Goal: Task Accomplishment & Management: Use online tool/utility

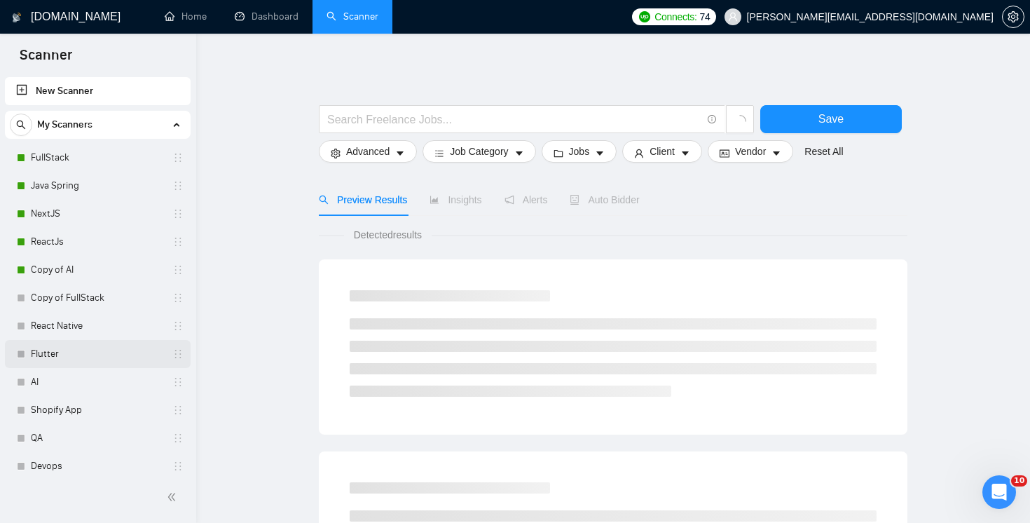
click at [88, 358] on link "Flutter" at bounding box center [97, 354] width 133 height 28
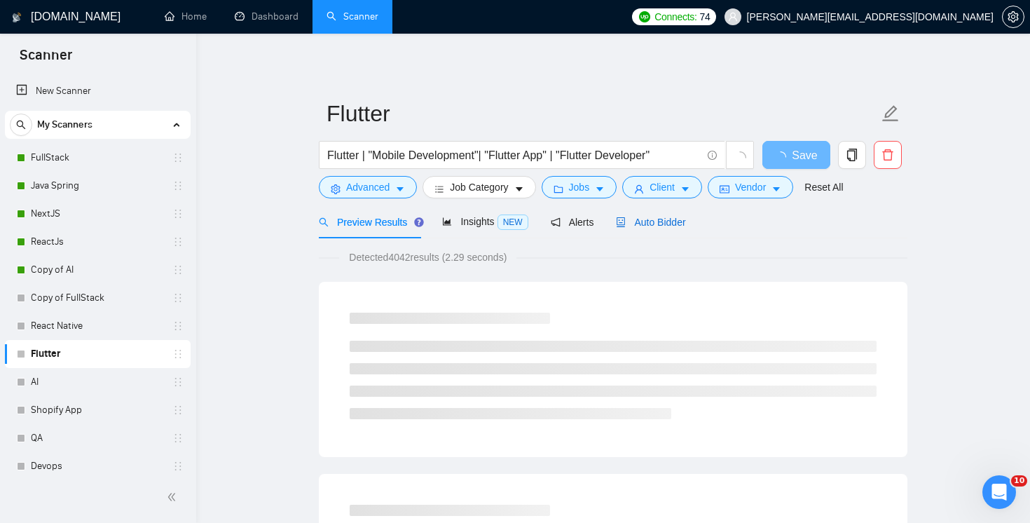
click at [664, 222] on span "Auto Bidder" at bounding box center [650, 222] width 69 height 11
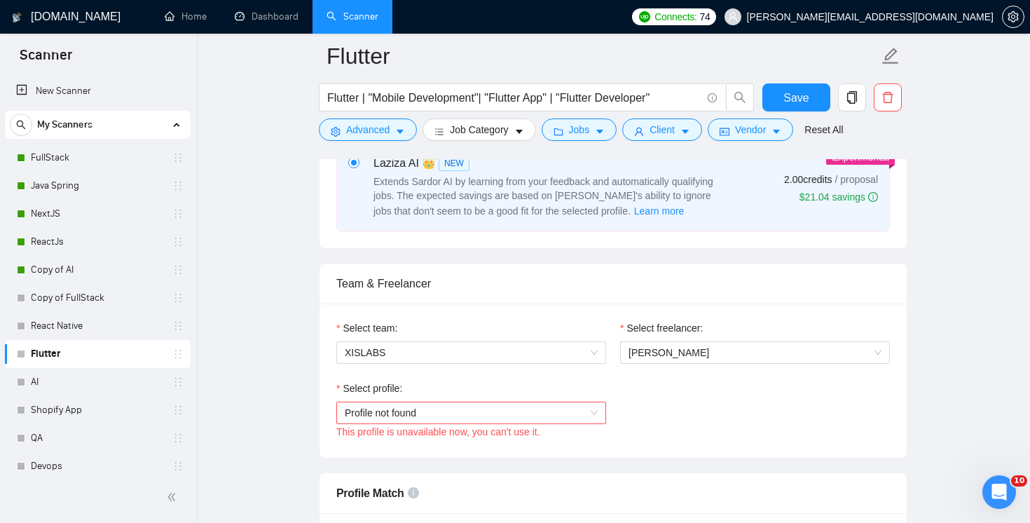
scroll to position [790, 0]
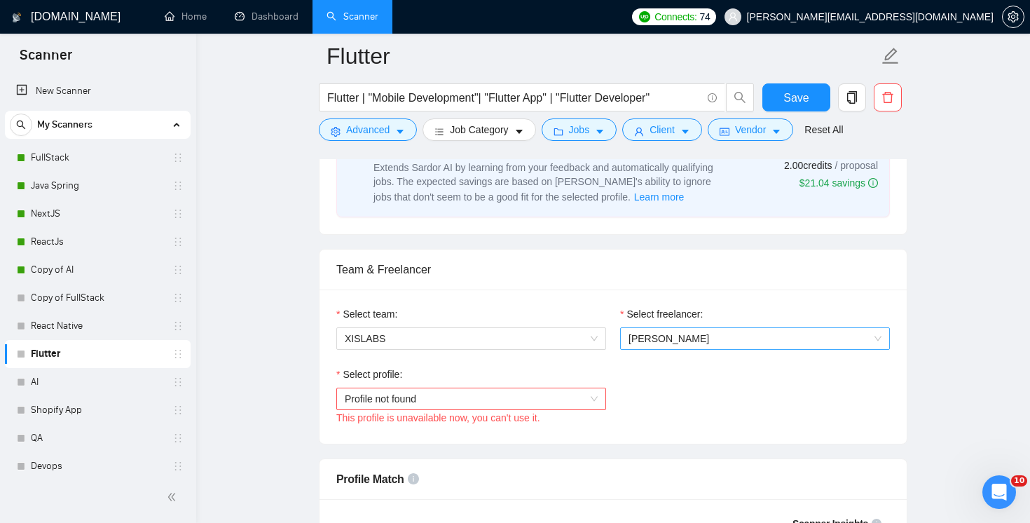
click at [685, 338] on span "[PERSON_NAME]" at bounding box center [755, 338] width 253 height 21
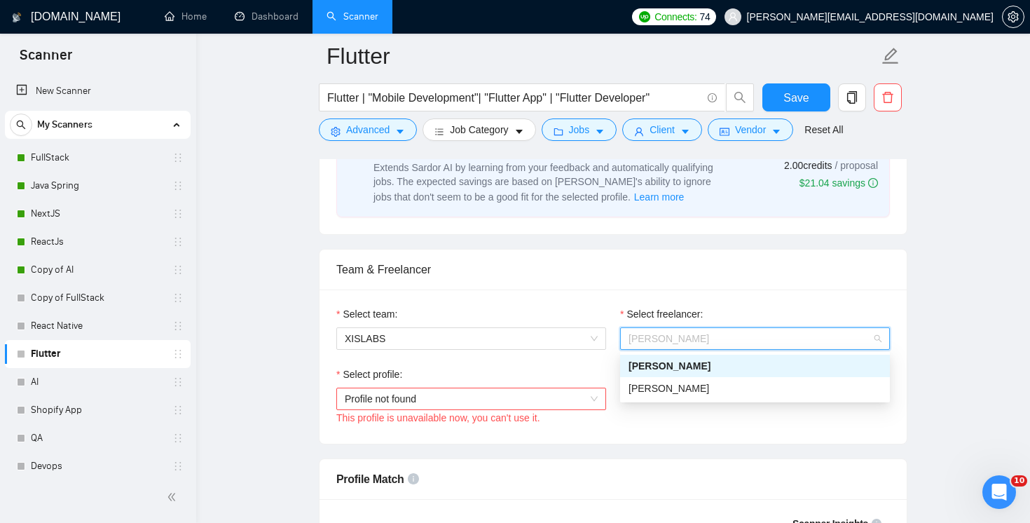
click at [629, 262] on div "Team & Freelancer" at bounding box center [613, 269] width 554 height 40
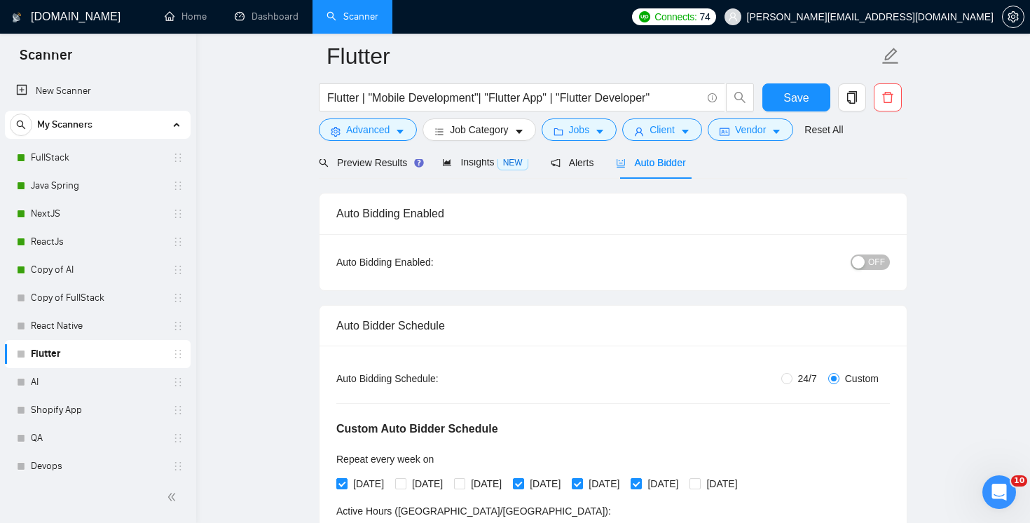
scroll to position [0, 0]
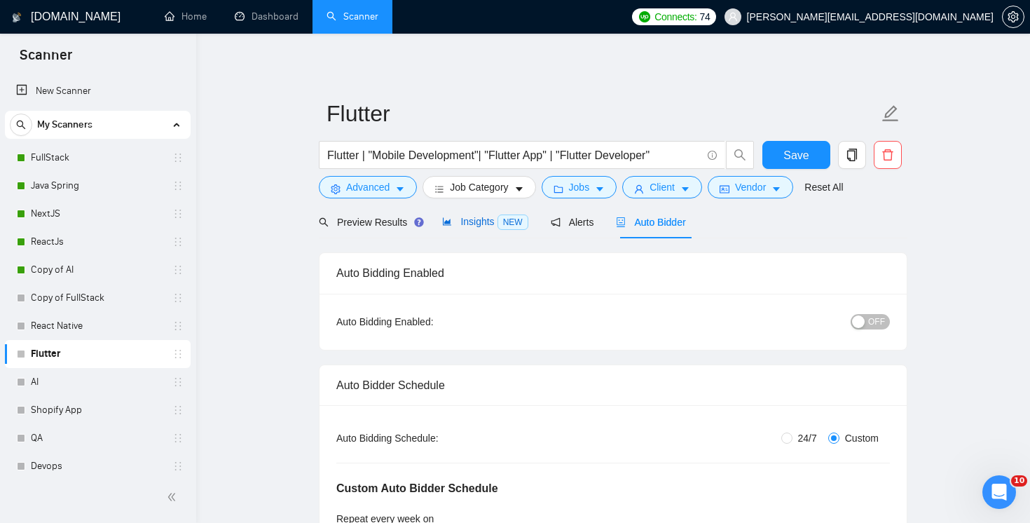
click at [480, 219] on span "Insights NEW" at bounding box center [484, 221] width 85 height 11
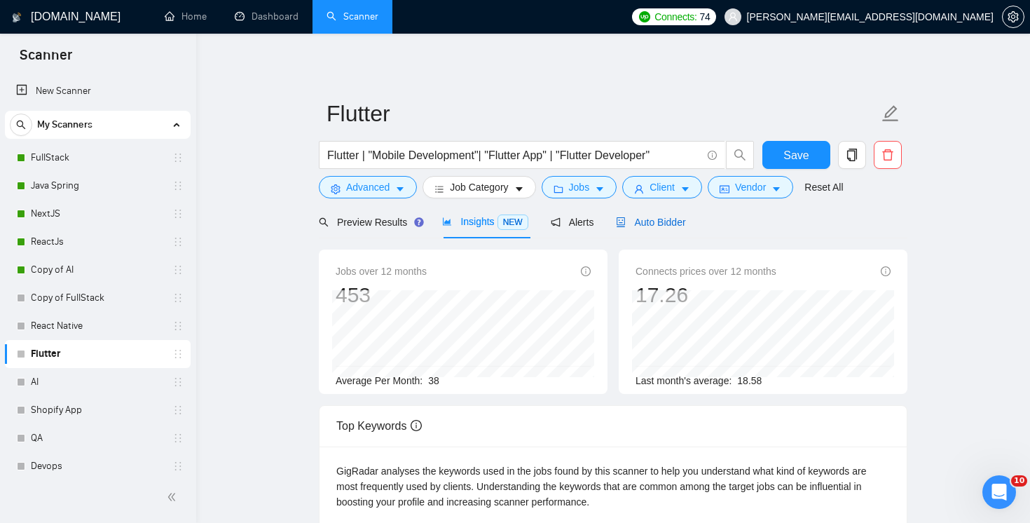
click at [675, 224] on span "Auto Bidder" at bounding box center [650, 222] width 69 height 11
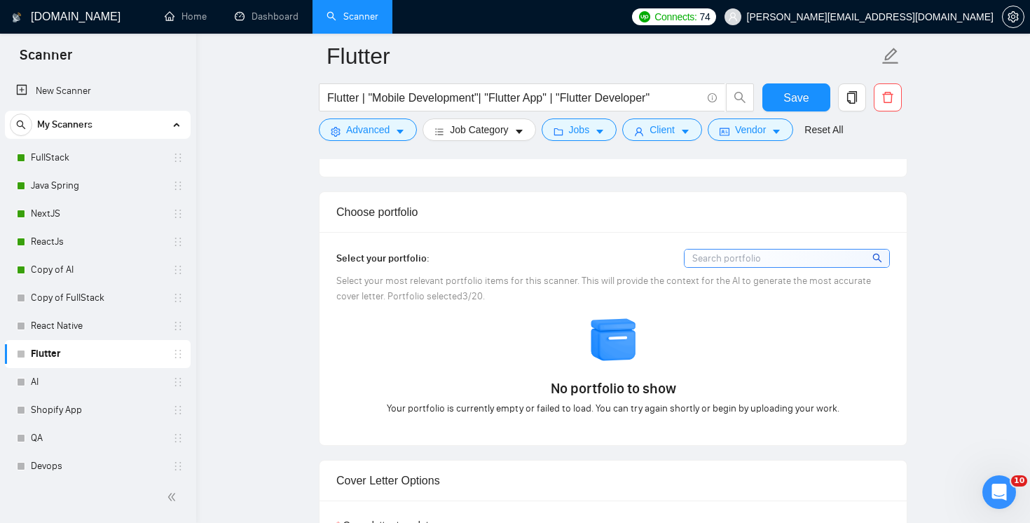
scroll to position [1363, 0]
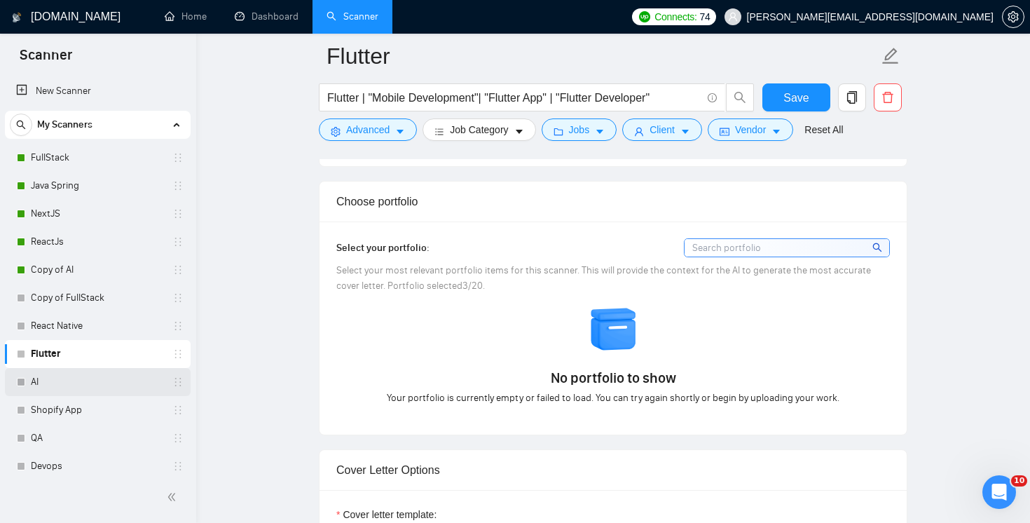
click at [72, 384] on link "AI" at bounding box center [97, 382] width 133 height 28
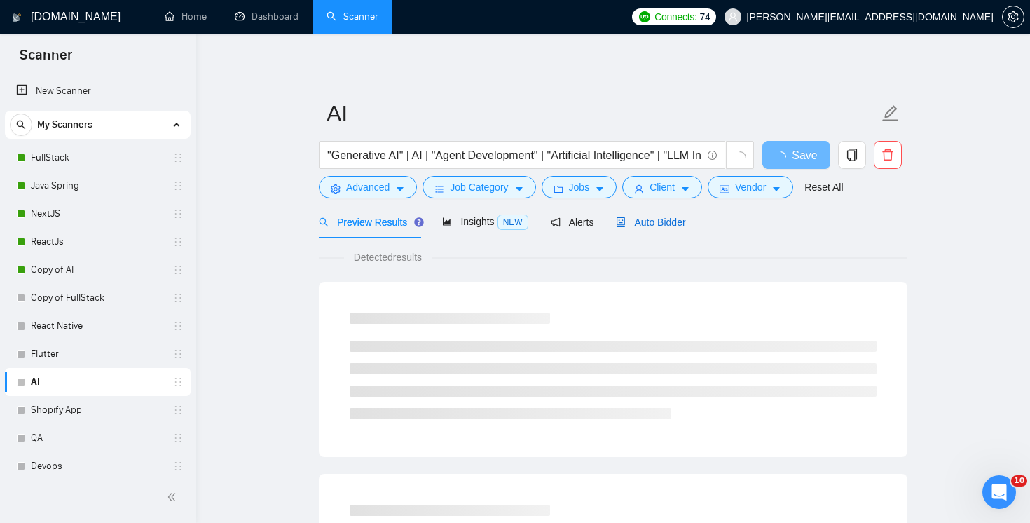
click at [661, 222] on span "Auto Bidder" at bounding box center [650, 222] width 69 height 11
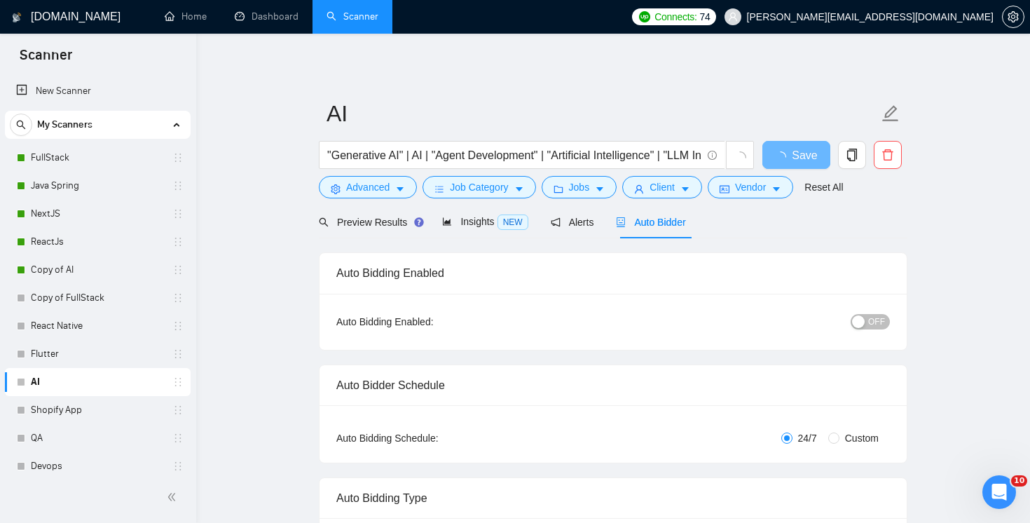
checkbox input "true"
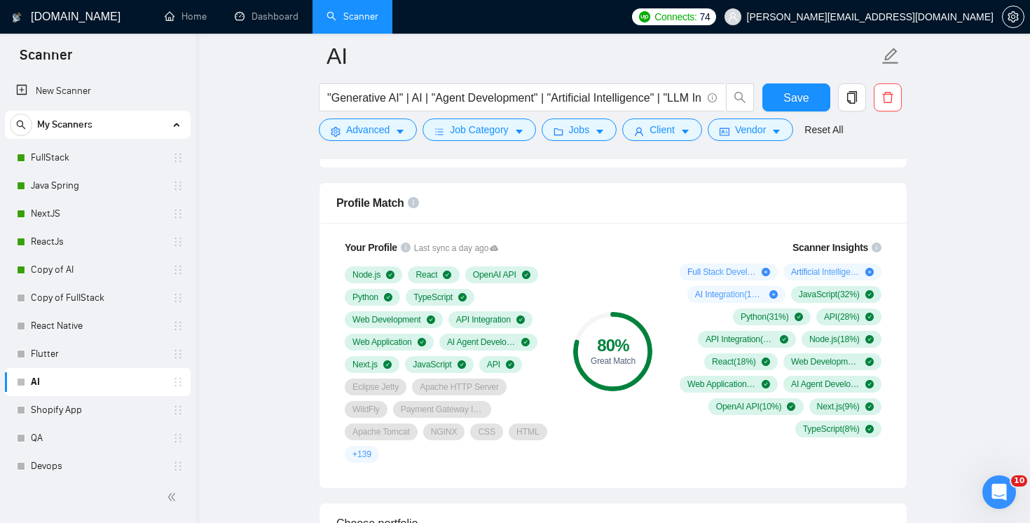
scroll to position [881, 0]
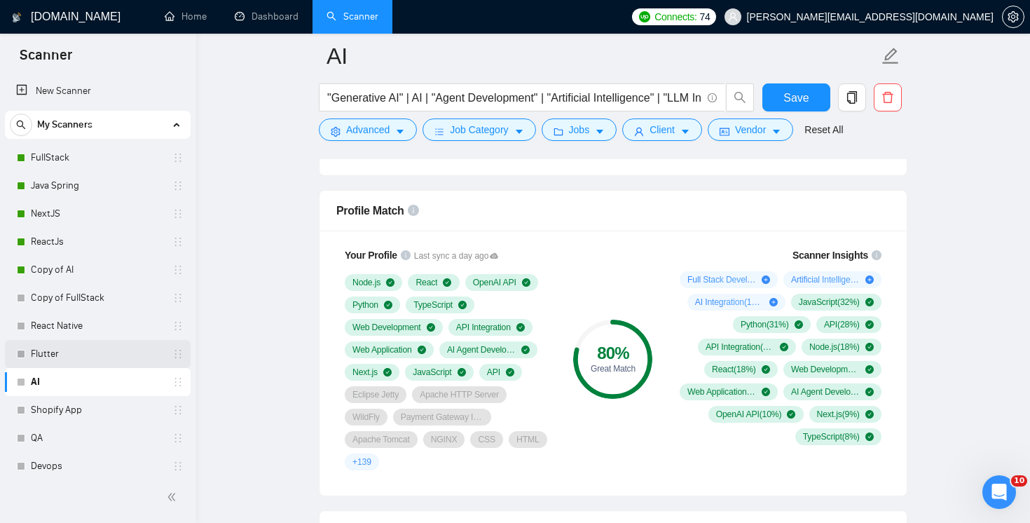
click at [97, 350] on link "Flutter" at bounding box center [97, 354] width 133 height 28
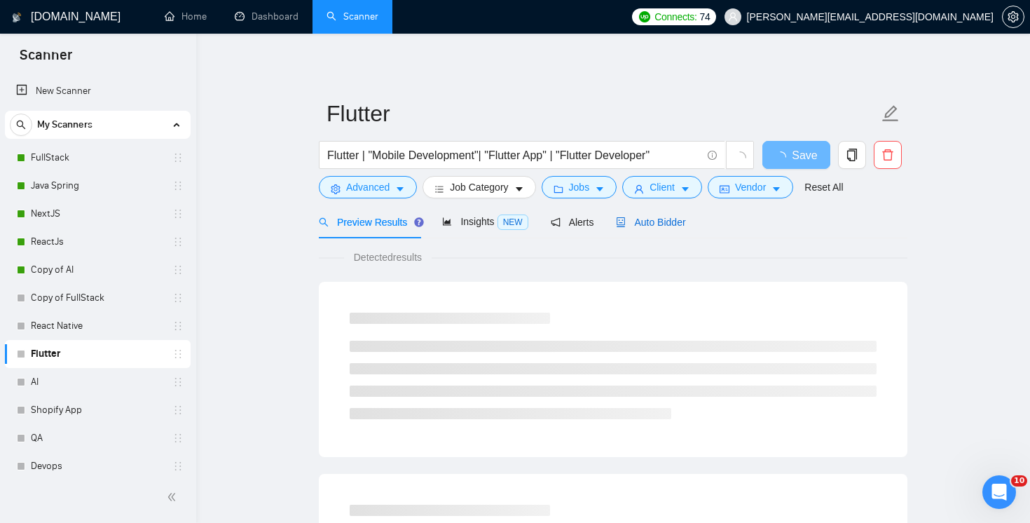
click at [666, 218] on span "Auto Bidder" at bounding box center [650, 222] width 69 height 11
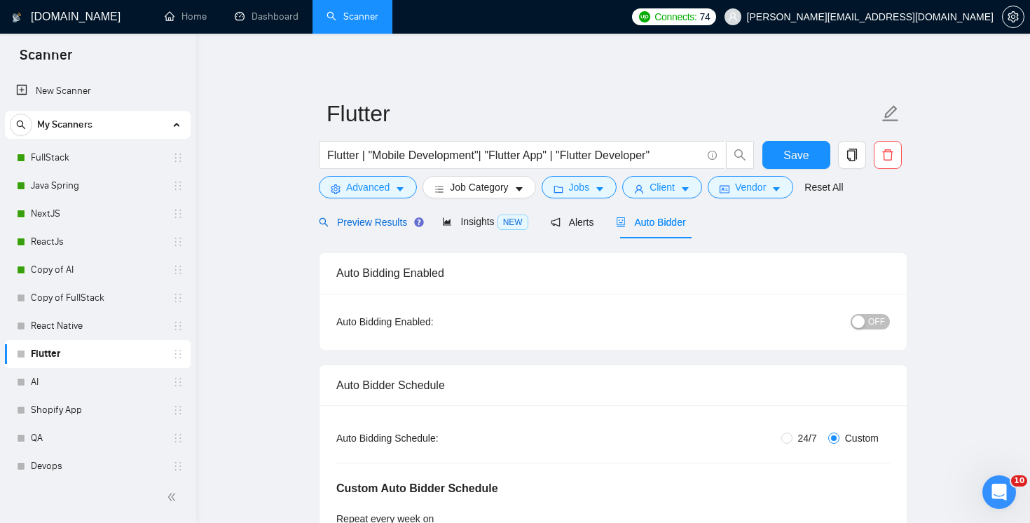
click at [378, 219] on span "Preview Results" at bounding box center [369, 222] width 101 height 11
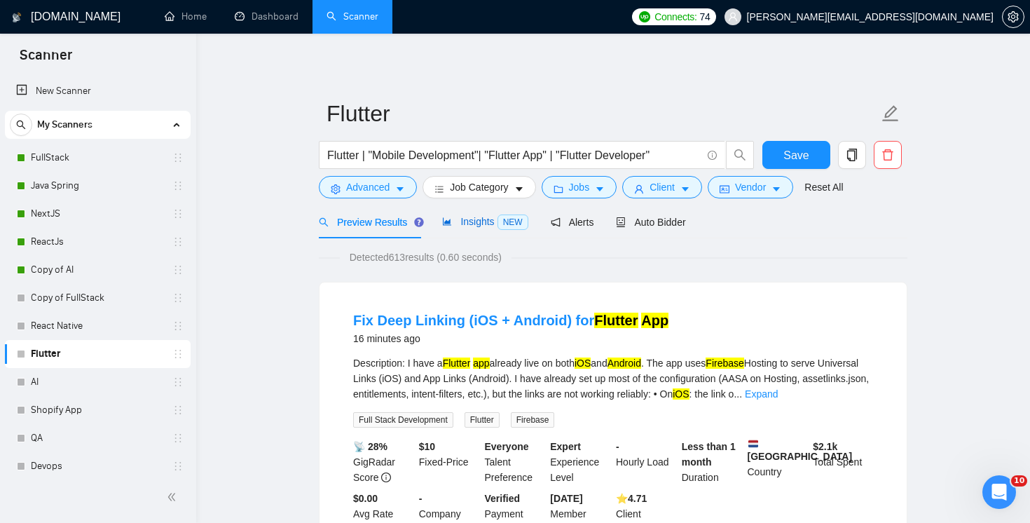
click at [472, 219] on span "Insights NEW" at bounding box center [484, 221] width 85 height 11
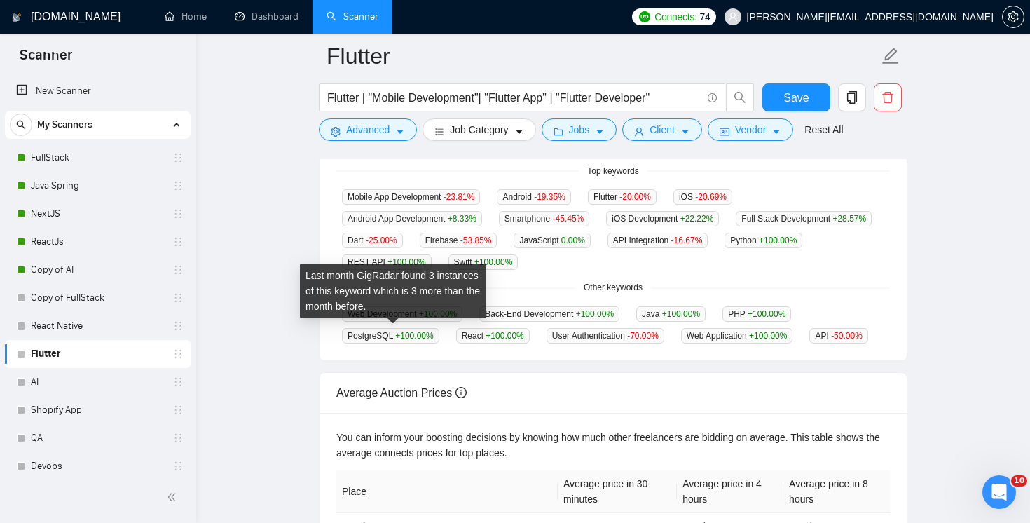
scroll to position [366, 0]
